Goal: Task Accomplishment & Management: Manage account settings

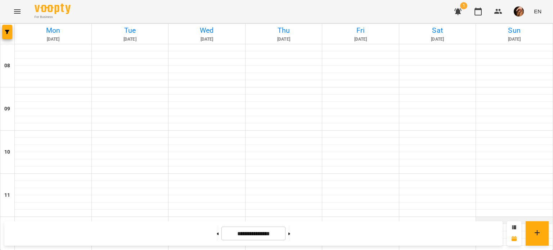
scroll to position [75, 0]
click at [501, 174] on div at bounding box center [514, 177] width 77 height 7
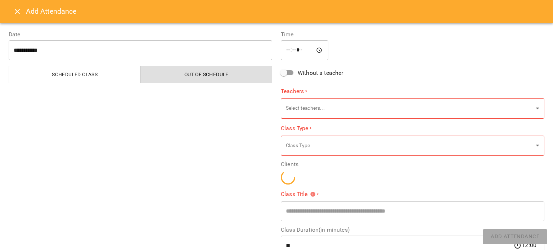
type input "**********"
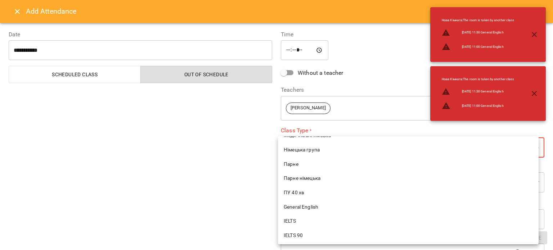
scroll to position [187, 0]
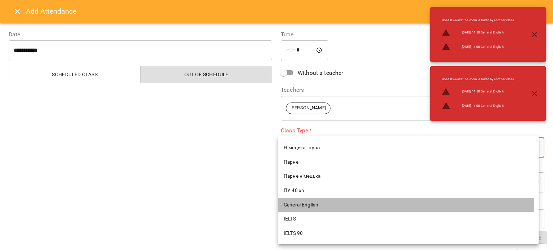
click at [310, 203] on span "General English" at bounding box center [408, 205] width 249 height 7
type input "**********"
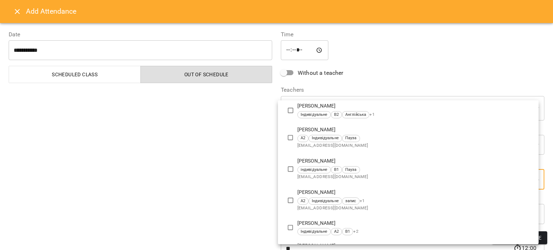
scroll to position [1236, 0]
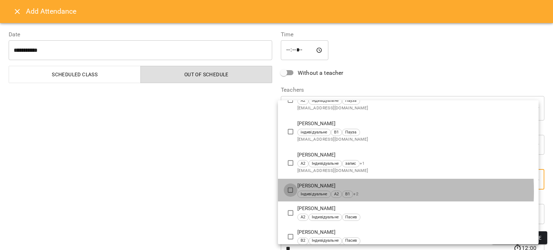
type input "**********"
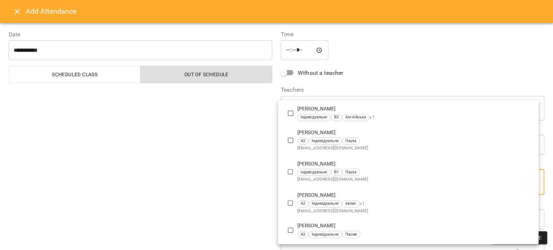
scroll to position [0, 0]
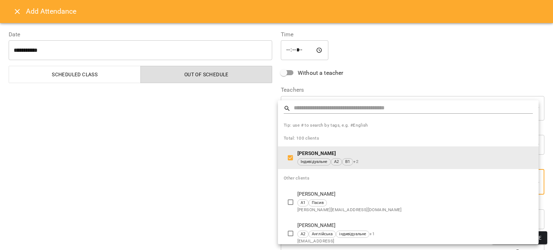
click at [233, 211] on div at bounding box center [276, 125] width 553 height 250
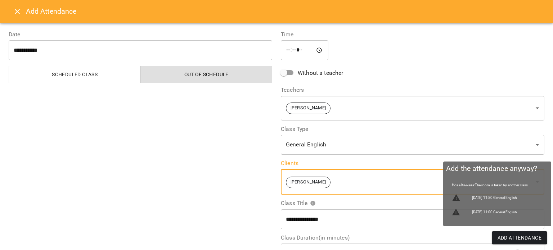
click at [529, 236] on span "Add Attendance" at bounding box center [520, 238] width 44 height 9
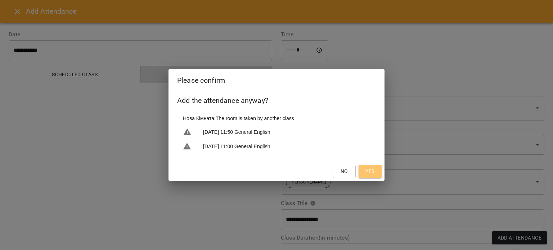
click at [367, 171] on span "Yes" at bounding box center [370, 171] width 9 height 9
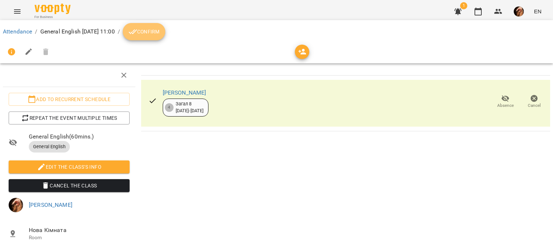
click at [165, 38] on button "Confirm" at bounding box center [144, 31] width 42 height 17
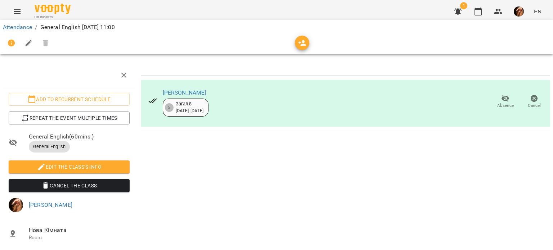
click at [24, 32] on div "Attendance / General English Sun, 21 Sep 2025 11:00" at bounding box center [276, 28] width 550 height 12
click at [26, 27] on link "Attendance" at bounding box center [17, 27] width 29 height 7
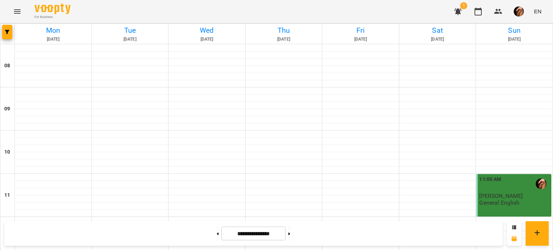
scroll to position [434, 0]
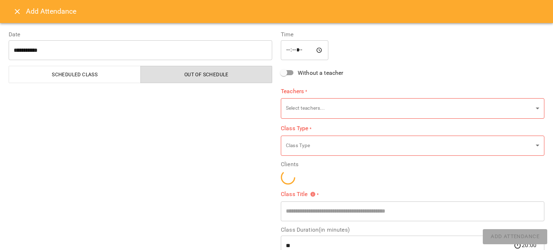
type input "**********"
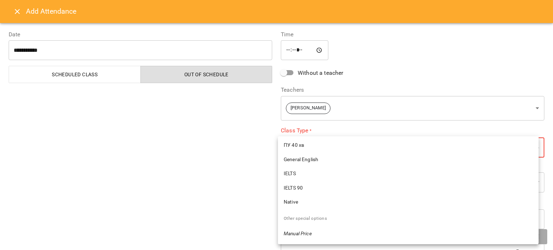
scroll to position [232, 0]
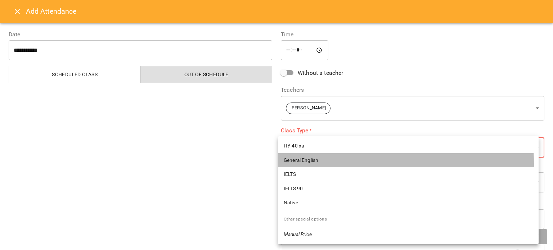
click at [312, 164] on li "General English" at bounding box center [408, 160] width 261 height 14
type input "**********"
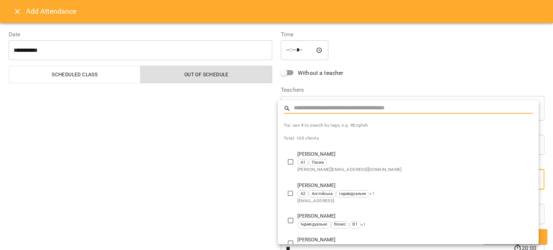
type input "*"
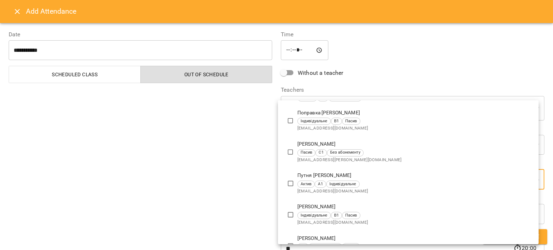
scroll to position [1881, 0]
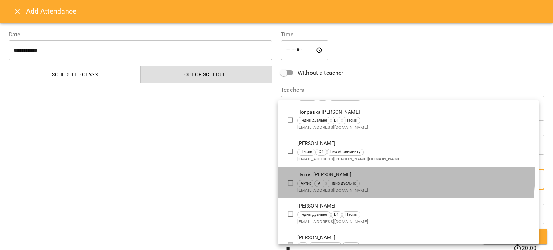
click at [341, 175] on p "Путня [PERSON_NAME]" at bounding box center [415, 174] width 236 height 7
type input "**********"
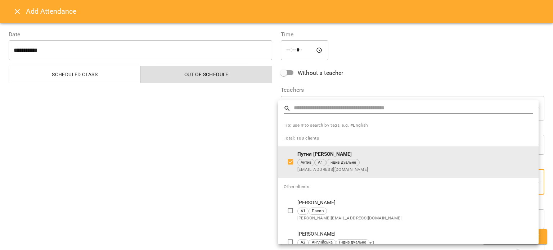
scroll to position [0, 0]
click at [543, 234] on div at bounding box center [276, 125] width 553 height 250
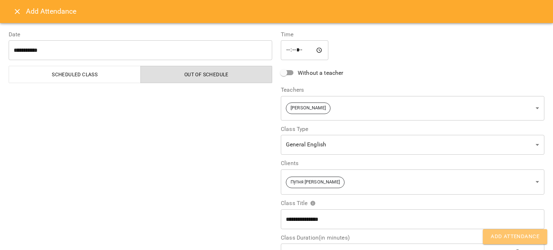
click at [519, 241] on span "Add Attendance" at bounding box center [515, 236] width 49 height 9
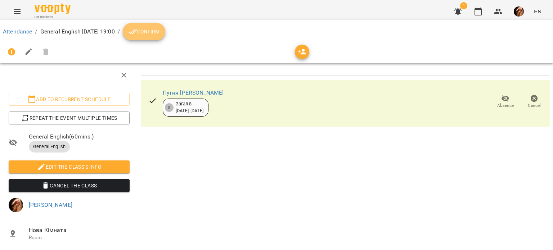
click at [160, 31] on span "Confirm" at bounding box center [144, 31] width 31 height 9
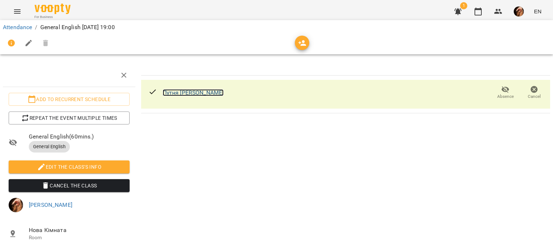
click at [181, 93] on link "Путня [PERSON_NAME]" at bounding box center [193, 92] width 61 height 7
click at [19, 23] on li "Attendance" at bounding box center [17, 27] width 29 height 9
click at [19, 27] on link "Attendance" at bounding box center [17, 27] width 29 height 7
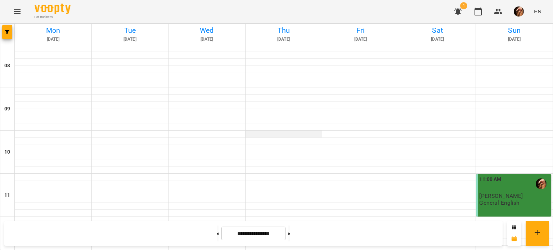
scroll to position [395, 0]
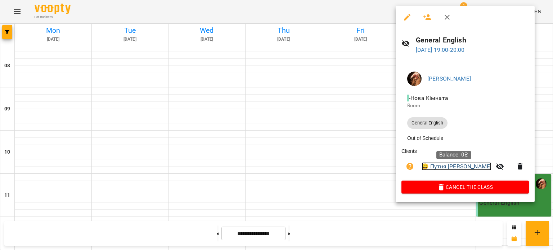
click at [455, 171] on link "😀 Путня Аліса Юріївна" at bounding box center [457, 166] width 70 height 9
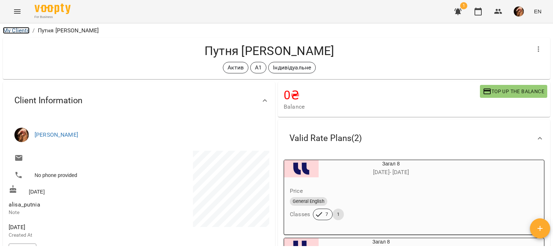
click at [16, 27] on link "My Clients" at bounding box center [16, 30] width 27 height 7
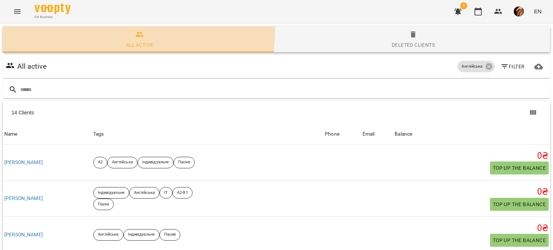
click at [16, 27] on button "All active" at bounding box center [140, 39] width 274 height 26
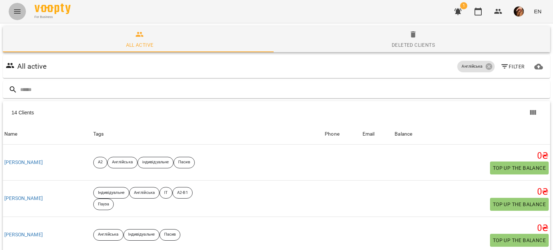
click at [14, 13] on icon "Menu" at bounding box center [17, 11] width 6 height 4
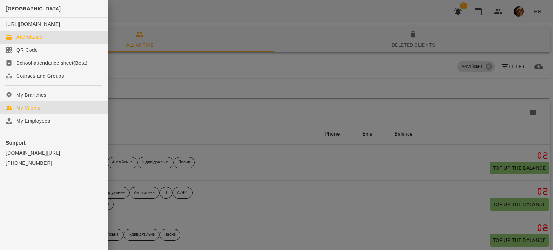
click at [29, 44] on link "Attendance" at bounding box center [54, 37] width 108 height 13
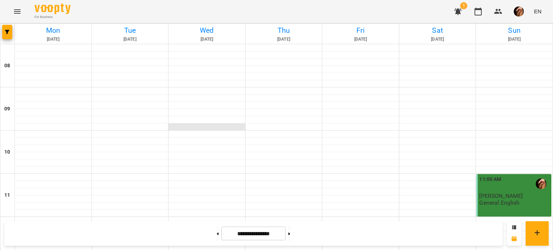
scroll to position [474, 0]
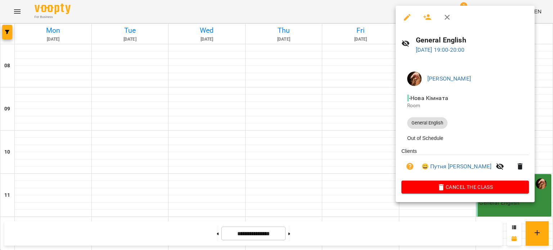
click at [340, 111] on div at bounding box center [276, 125] width 553 height 250
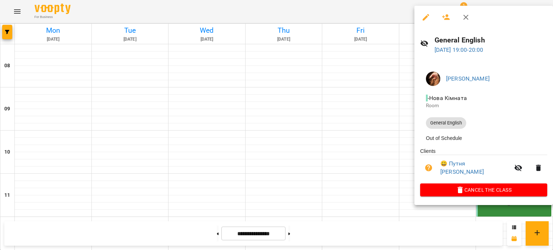
click at [357, 167] on div at bounding box center [276, 125] width 553 height 250
